Goal: Task Accomplishment & Management: Use online tool/utility

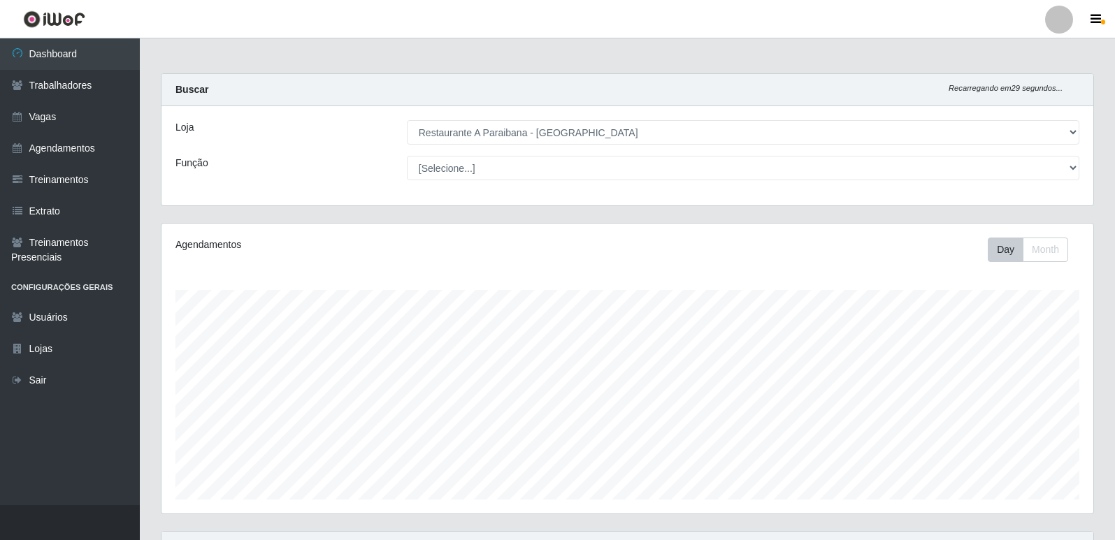
select select "342"
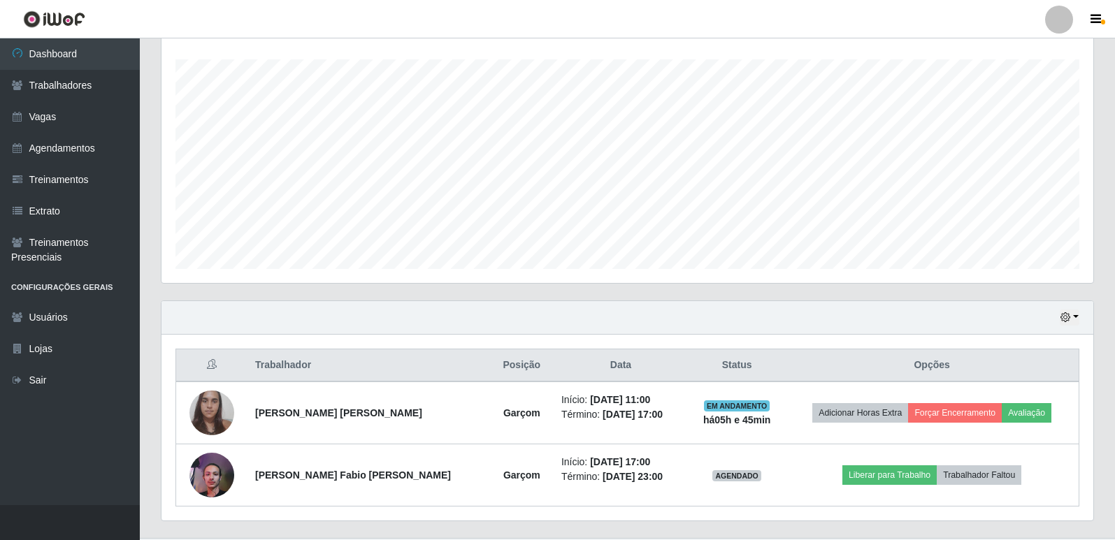
scroll to position [264, 0]
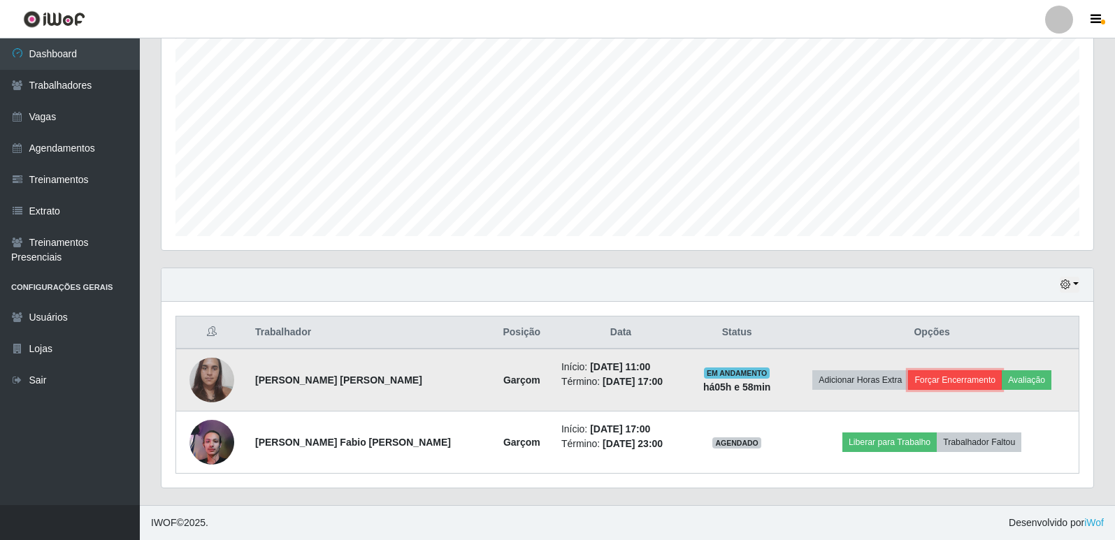
click at [947, 378] on button "Forçar Encerramento" at bounding box center [955, 380] width 94 height 20
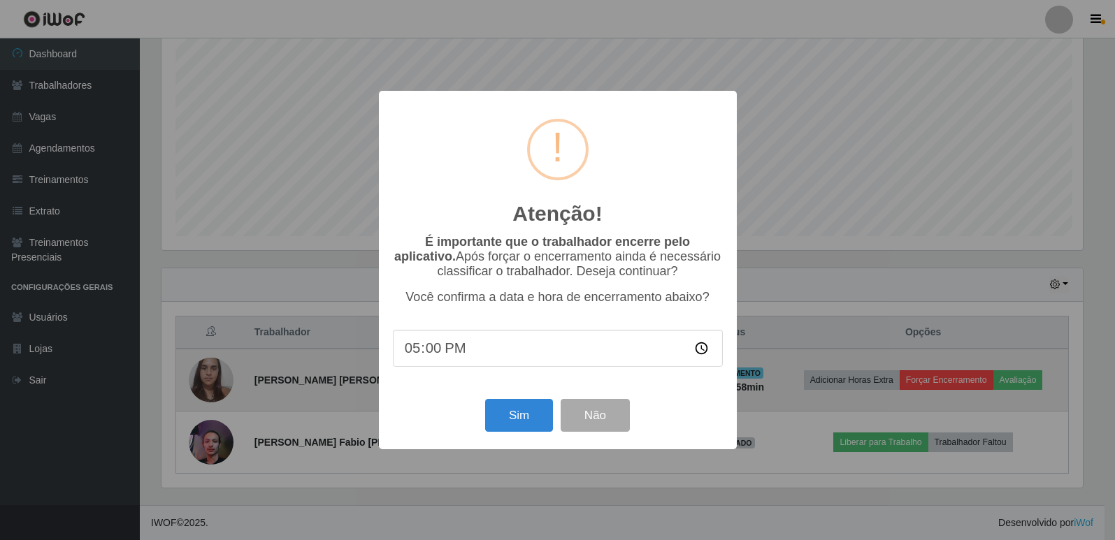
scroll to position [290, 925]
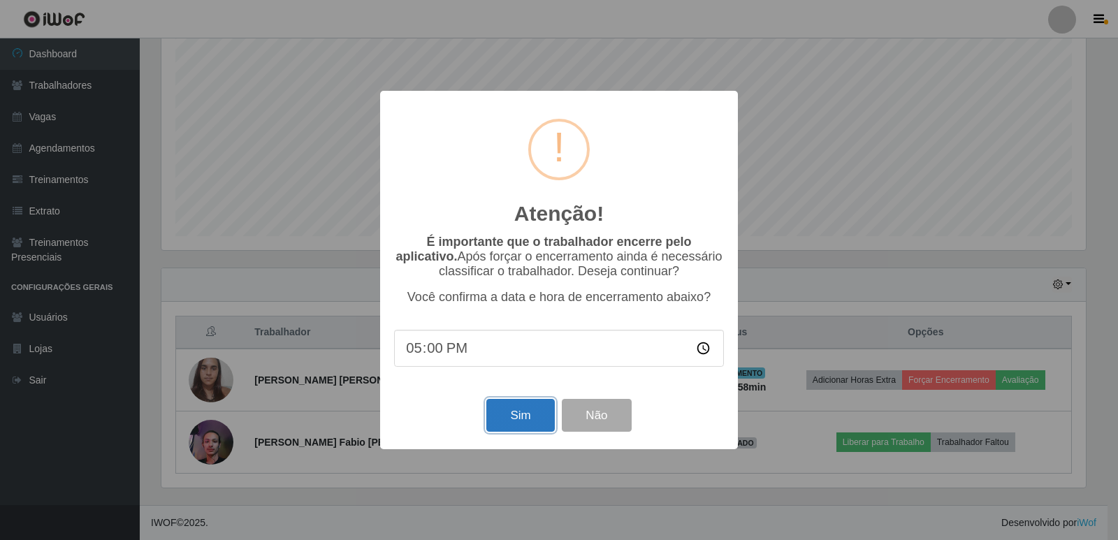
click at [504, 430] on button "Sim" at bounding box center [521, 415] width 68 height 33
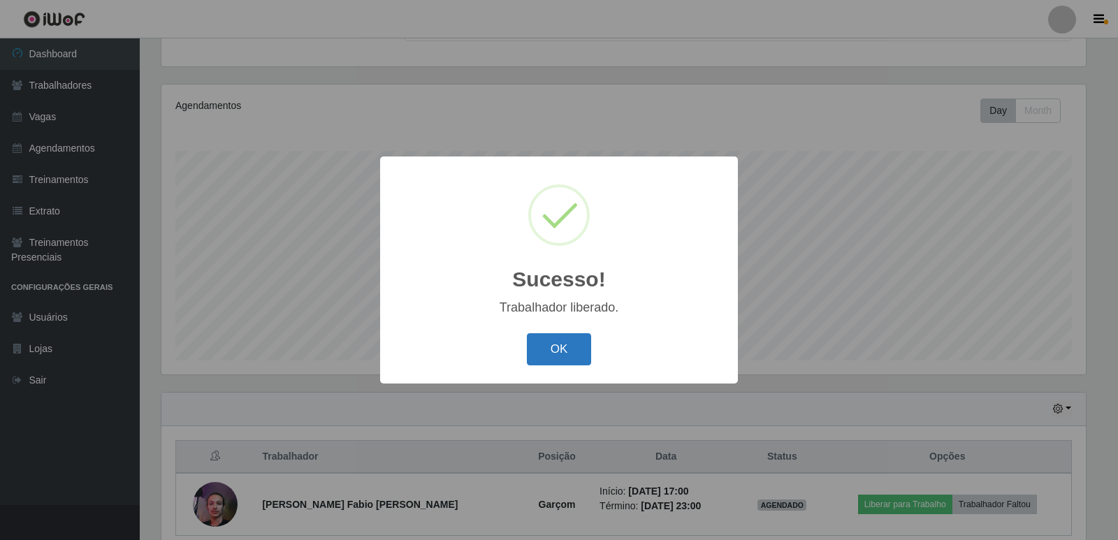
click at [538, 346] on button "OK" at bounding box center [559, 349] width 65 height 33
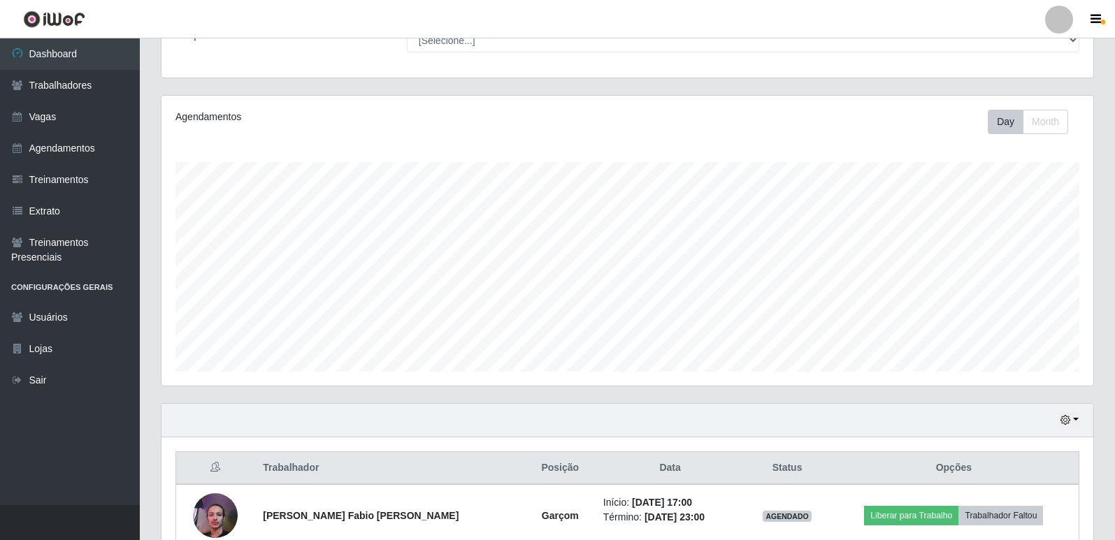
scroll to position [139, 0]
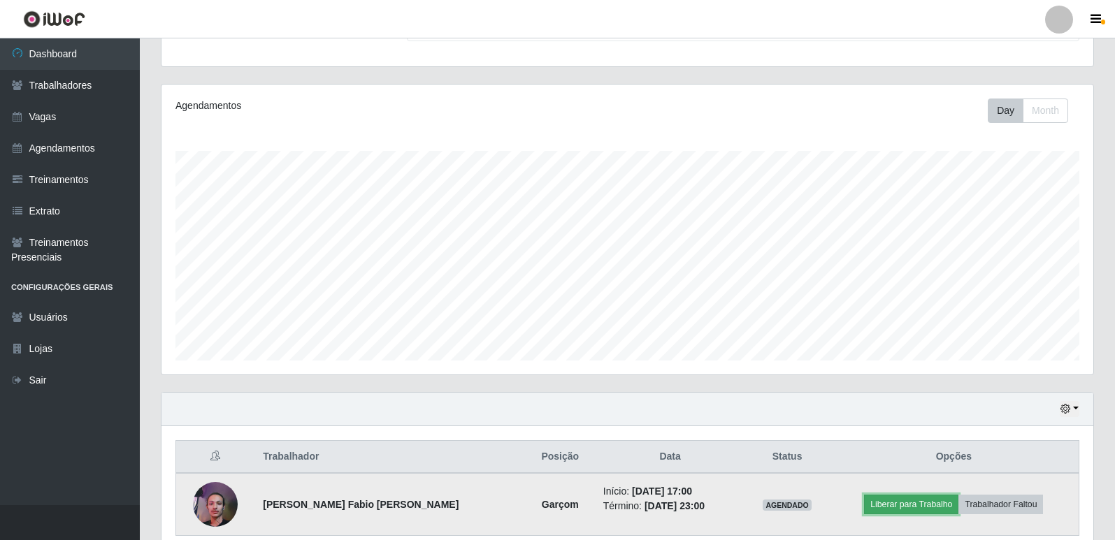
click at [905, 508] on button "Liberar para Trabalho" at bounding box center [911, 505] width 94 height 20
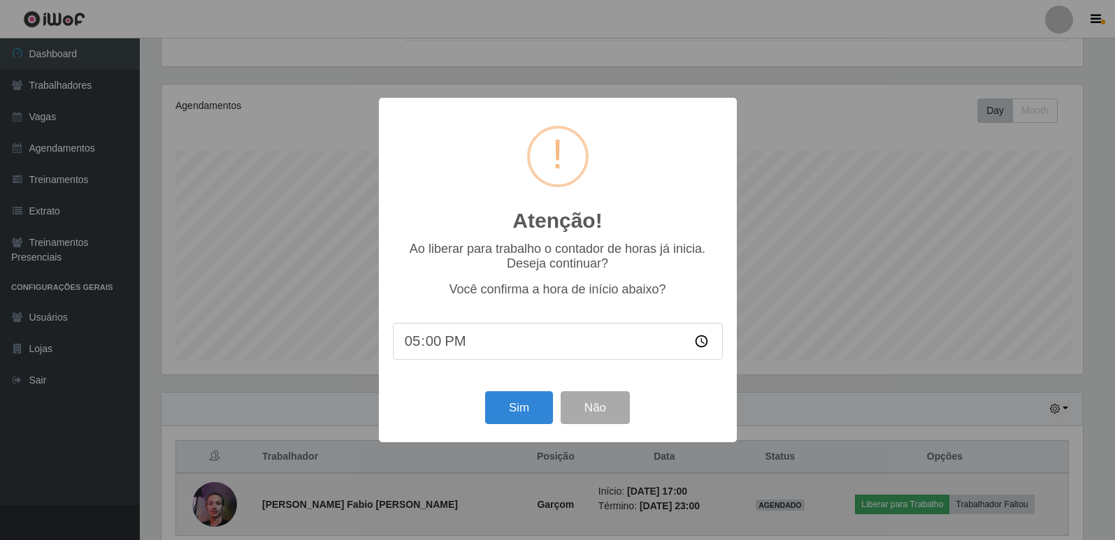
scroll to position [290, 925]
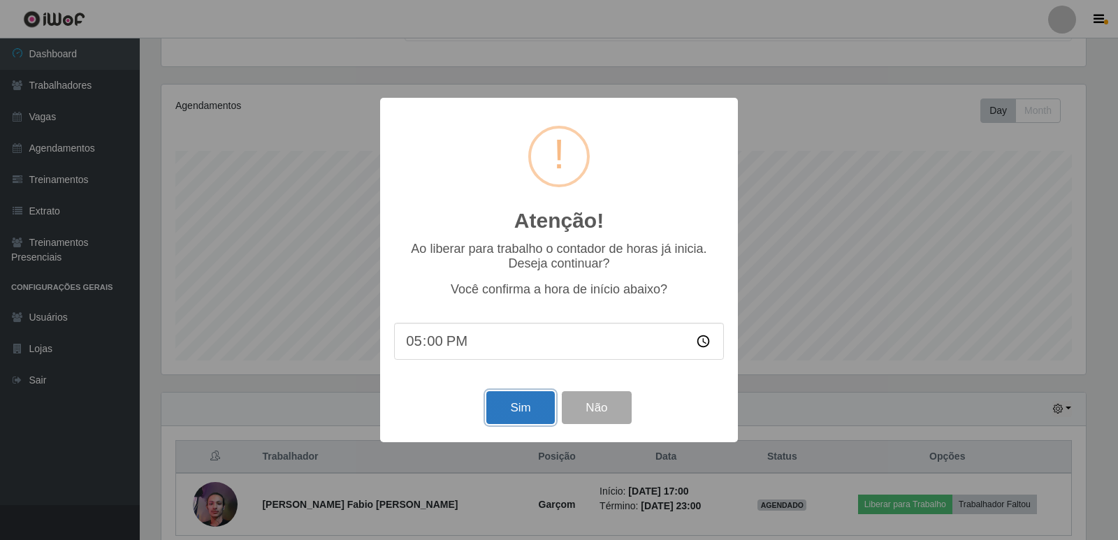
click at [517, 417] on button "Sim" at bounding box center [521, 407] width 68 height 33
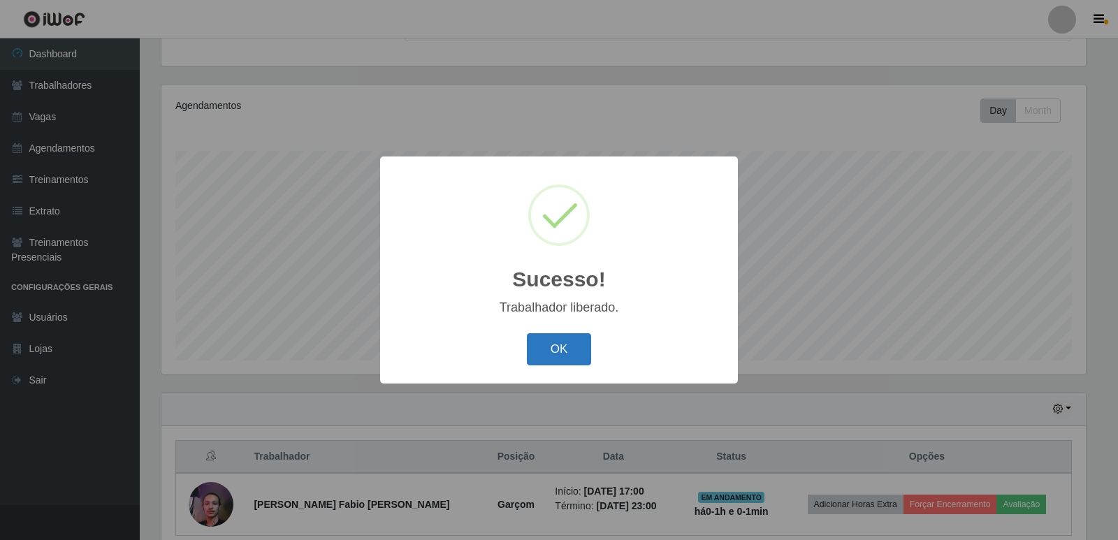
click at [579, 353] on button "OK" at bounding box center [559, 349] width 65 height 33
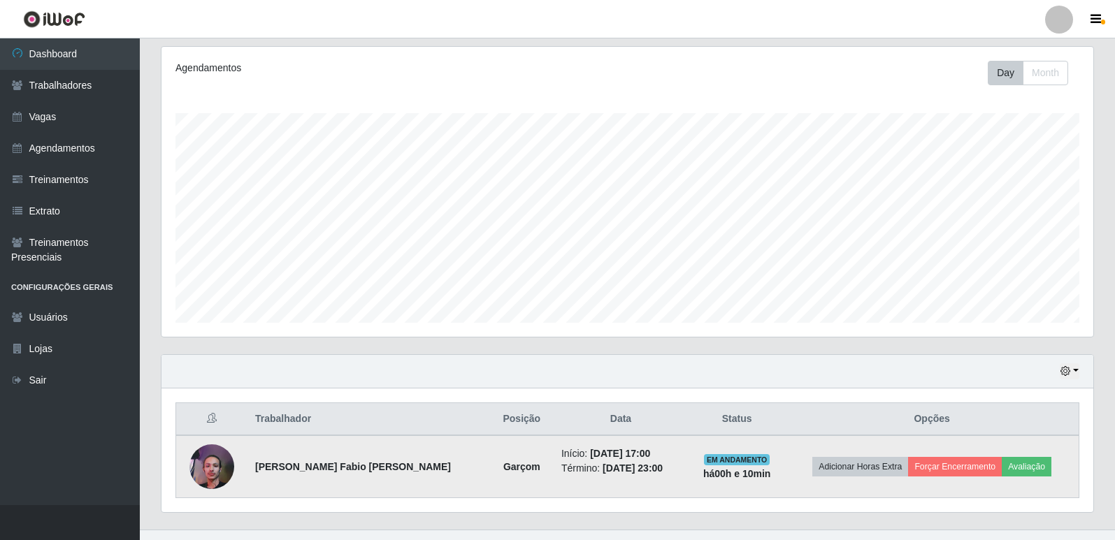
scroll to position [201, 0]
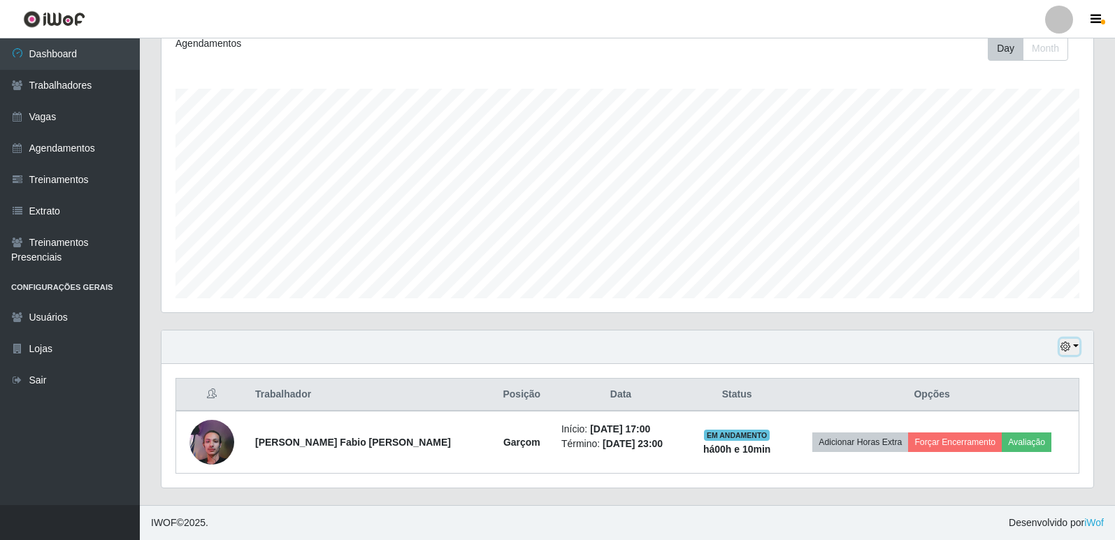
click at [1079, 348] on button "button" at bounding box center [1070, 347] width 20 height 16
click at [1022, 268] on button "3 dias" at bounding box center [1023, 265] width 110 height 29
click at [1066, 349] on icon "button" at bounding box center [1065, 347] width 10 height 10
click at [1023, 291] on button "1 Semana" at bounding box center [1023, 294] width 110 height 29
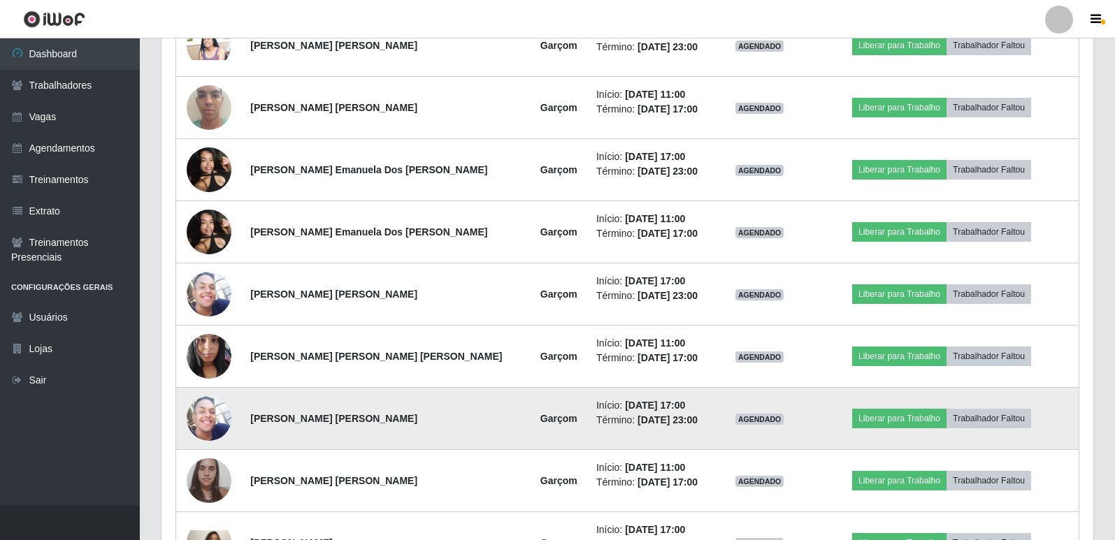
scroll to position [684, 0]
